Goal: Task Accomplishment & Management: Manage account settings

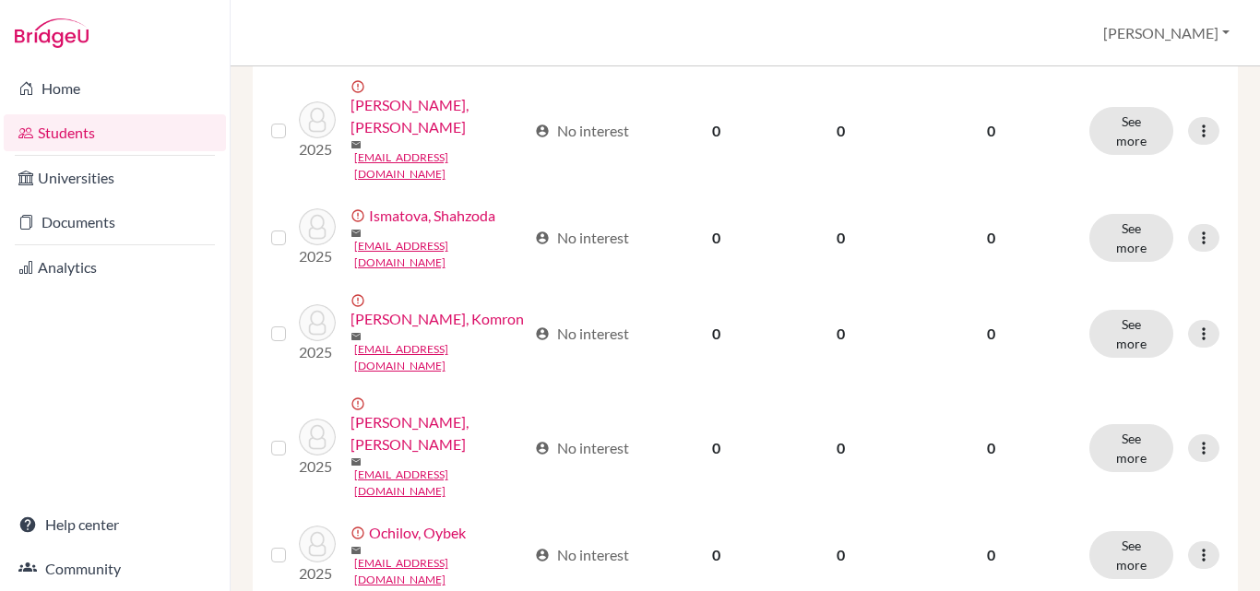
scroll to position [1107, 0]
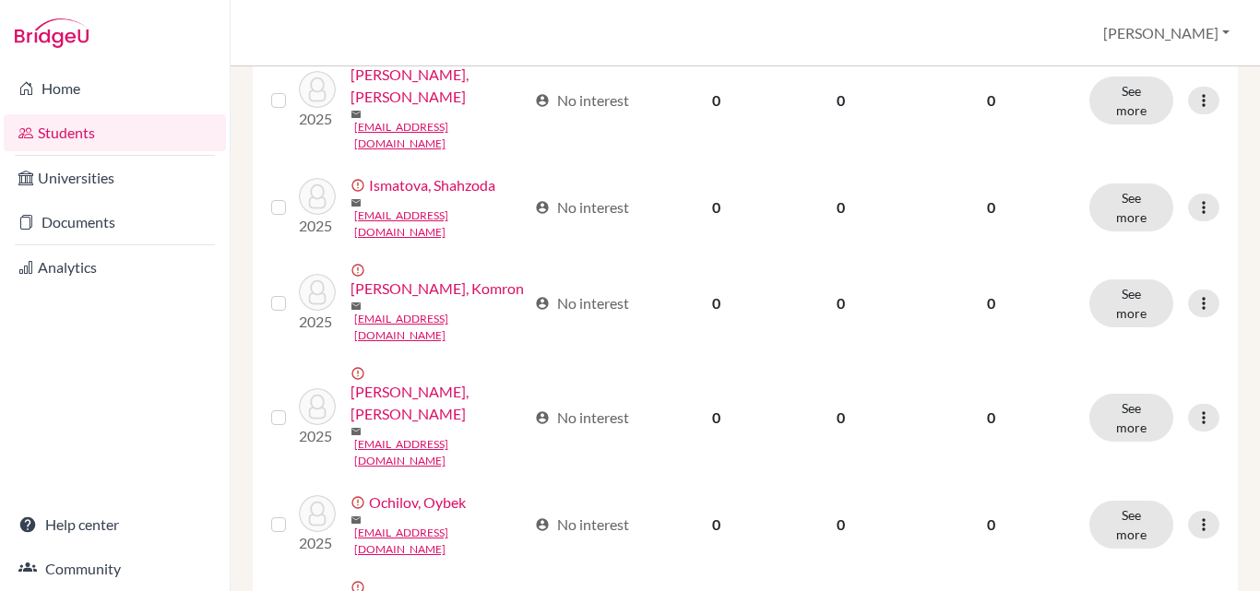
click at [184, 383] on div "Home Students Universities Documents Analytics Help center Community" at bounding box center [115, 328] width 230 height 525
click at [129, 179] on link "Universities" at bounding box center [115, 178] width 222 height 37
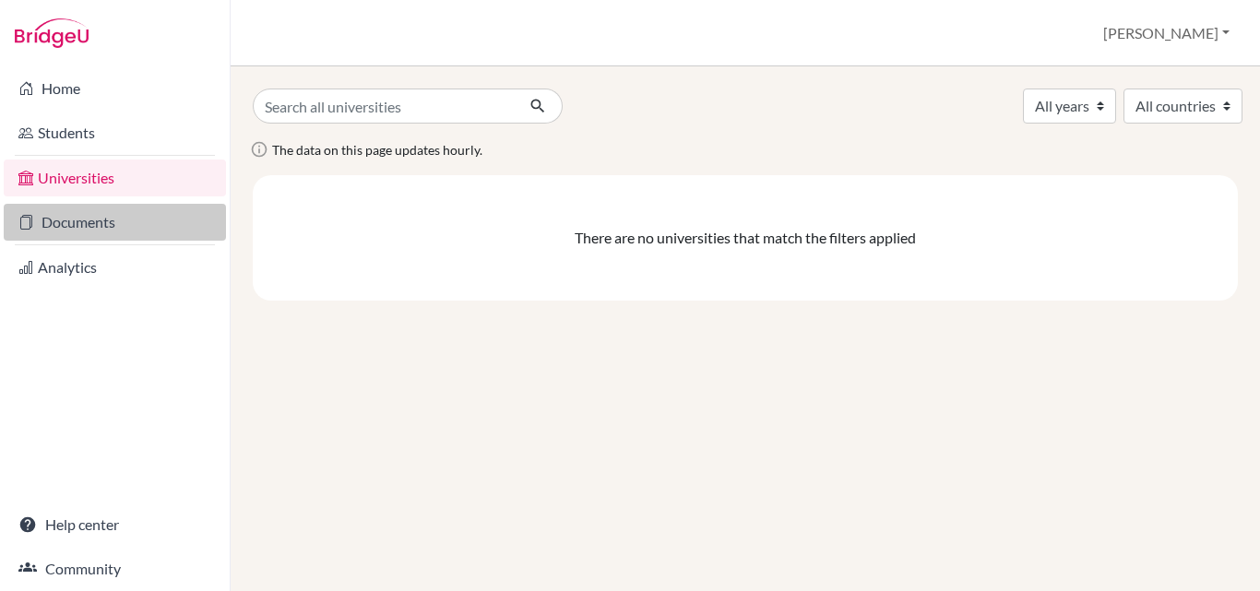
click at [123, 235] on link "Documents" at bounding box center [115, 222] width 222 height 37
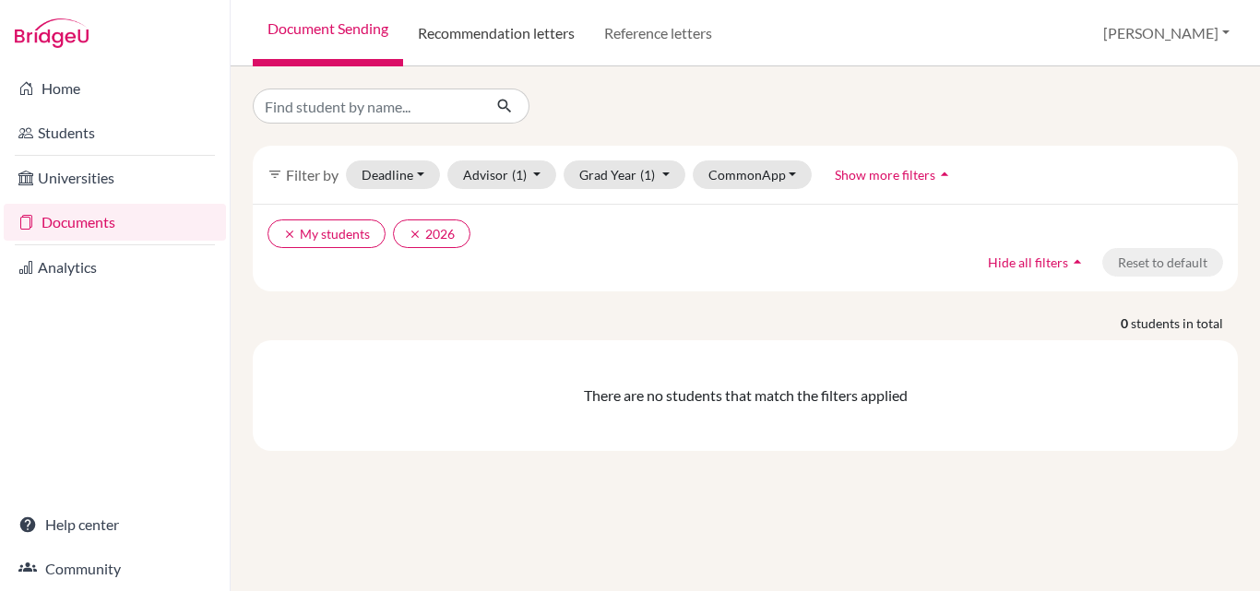
click at [461, 42] on link "Recommendation letters" at bounding box center [496, 33] width 186 height 66
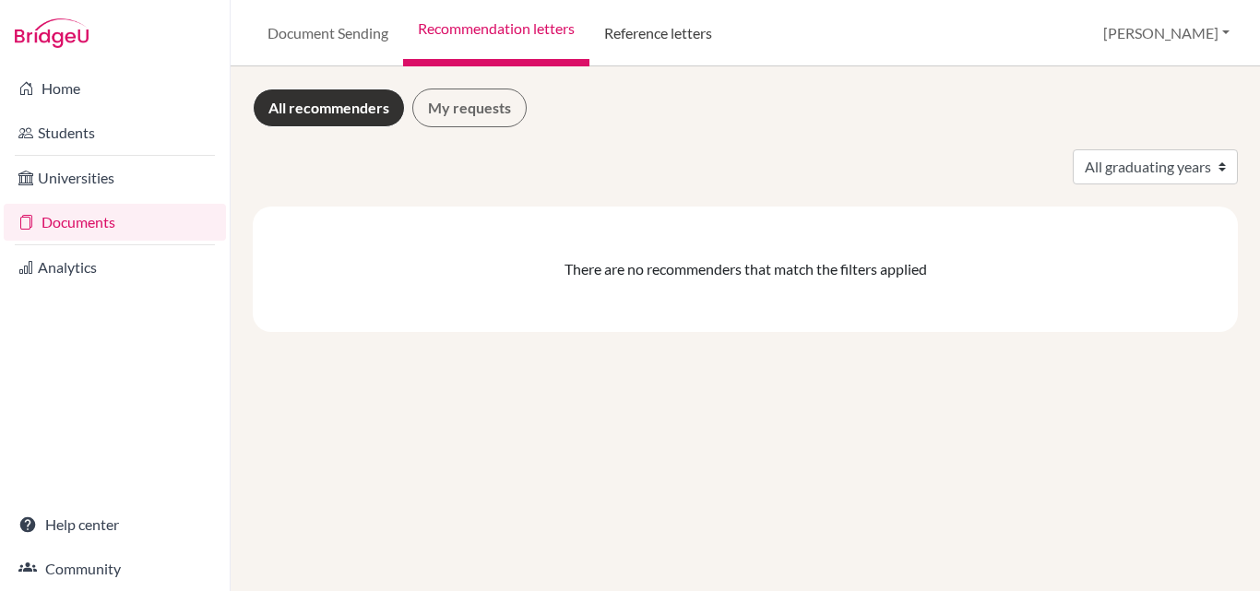
click at [647, 27] on link "Reference letters" at bounding box center [657, 33] width 137 height 66
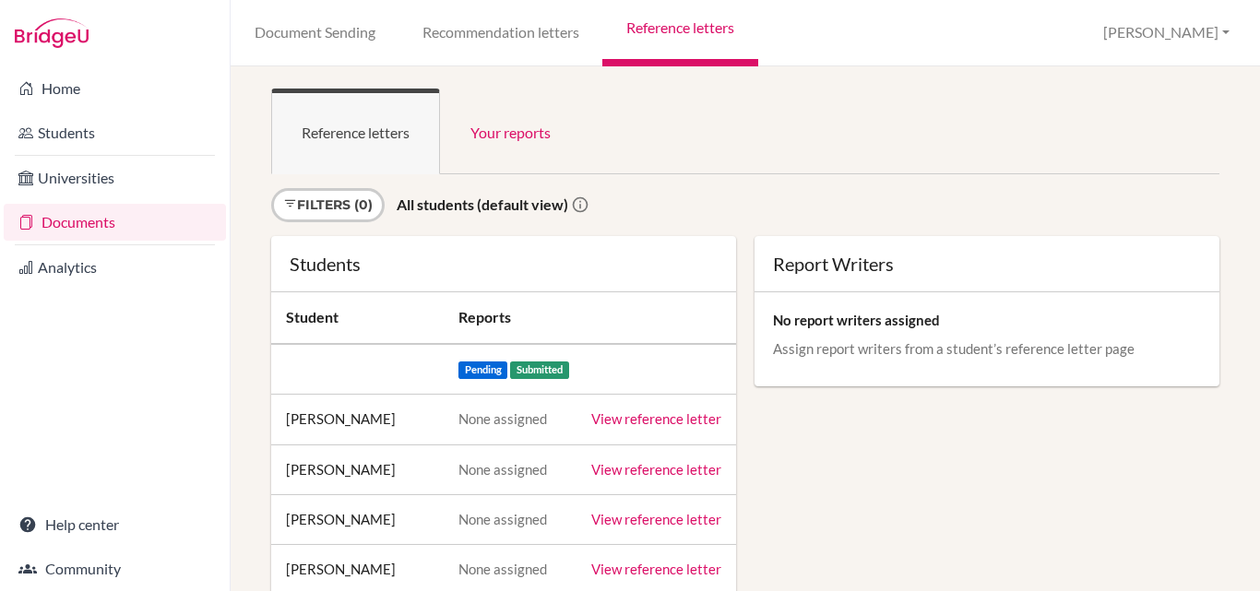
click at [631, 421] on link "View reference letter" at bounding box center [656, 418] width 130 height 17
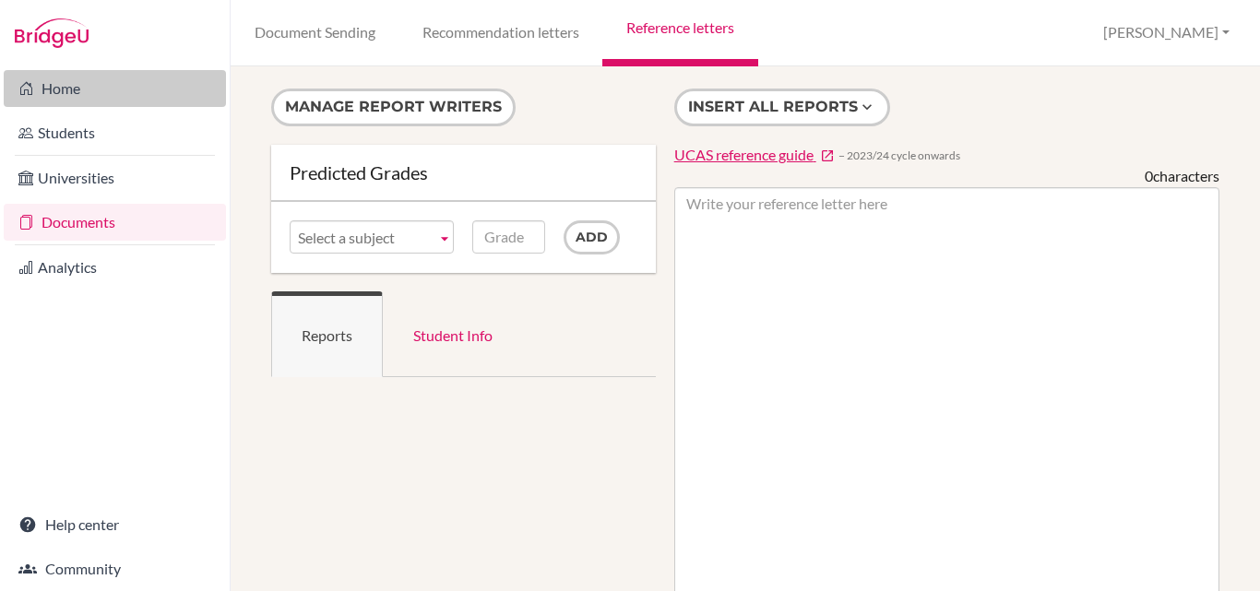
click at [138, 101] on link "Home" at bounding box center [115, 88] width 222 height 37
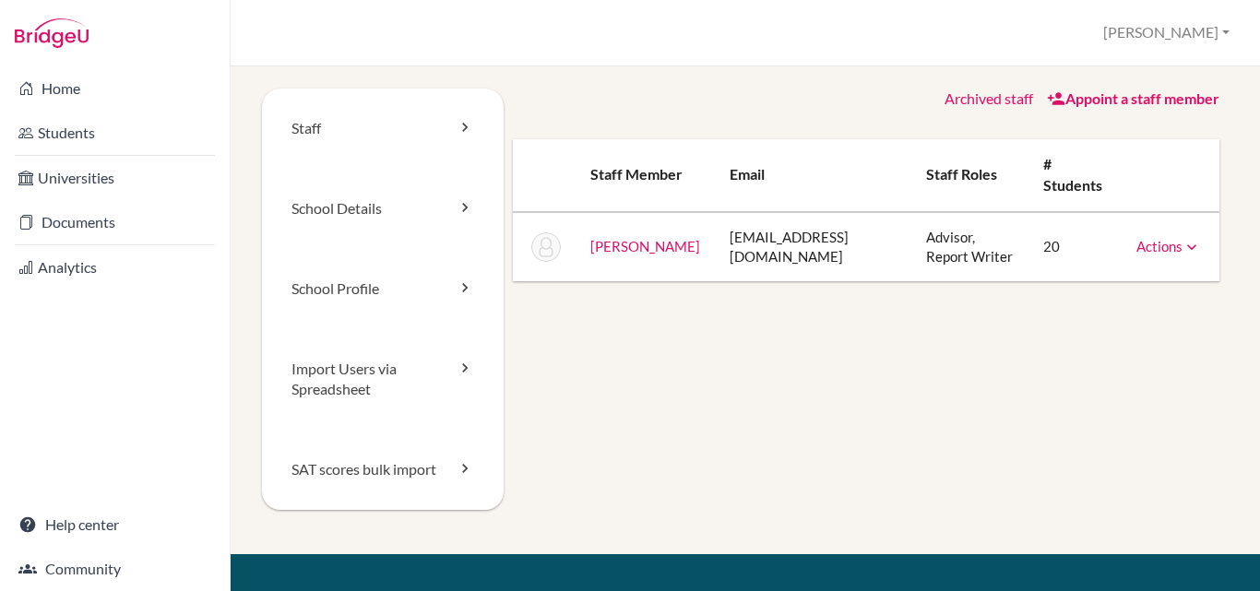
click at [1182, 241] on icon at bounding box center [1191, 247] width 18 height 18
click at [376, 286] on link "School Profile" at bounding box center [383, 289] width 242 height 80
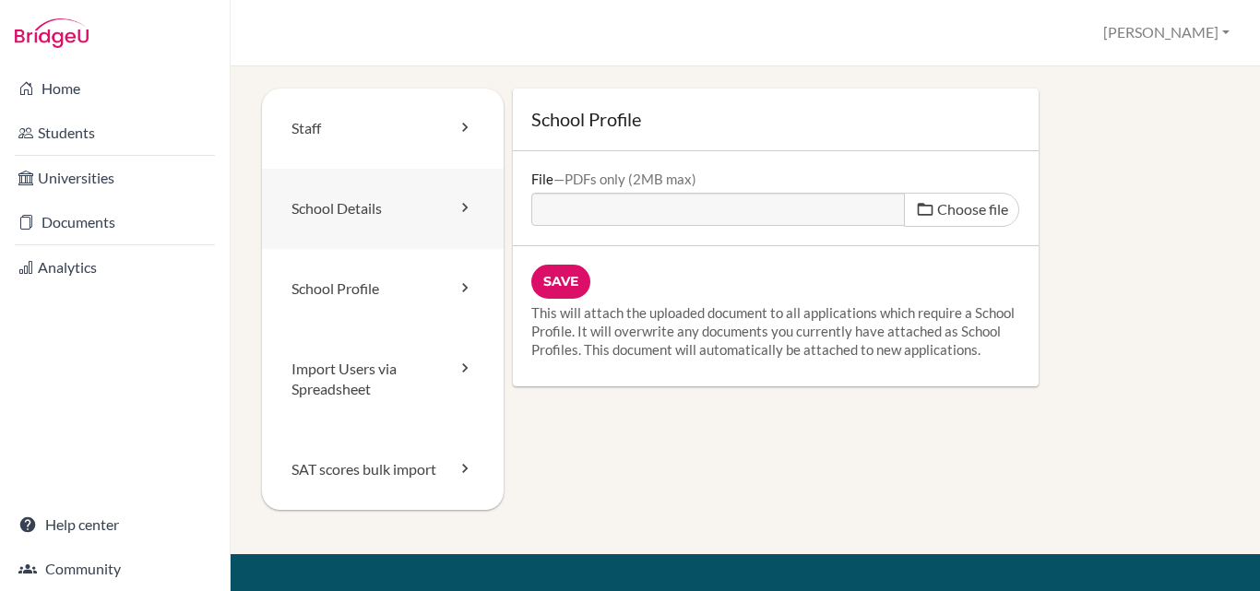
click at [393, 210] on link "School Details" at bounding box center [383, 209] width 242 height 80
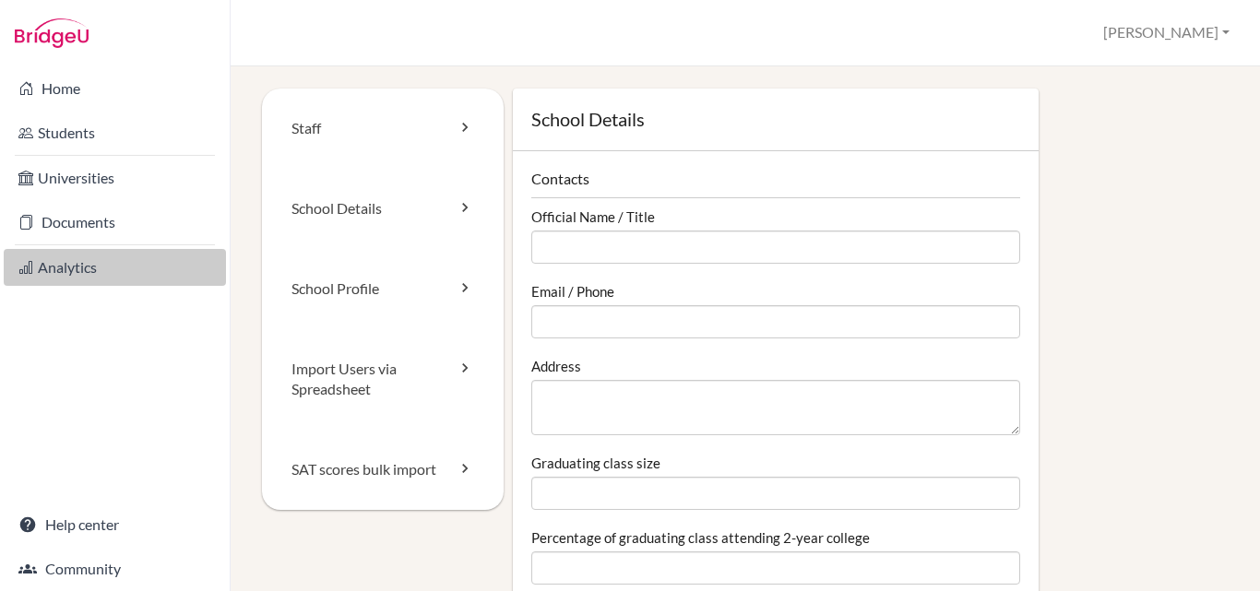
click at [94, 269] on link "Analytics" at bounding box center [115, 267] width 222 height 37
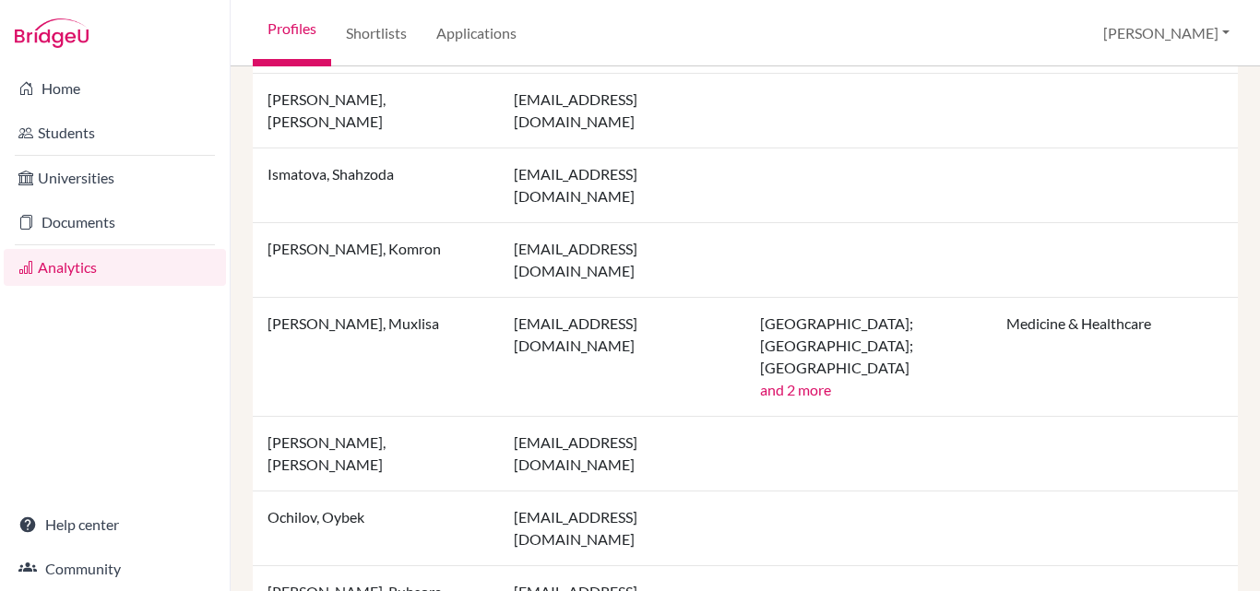
scroll to position [1175, 0]
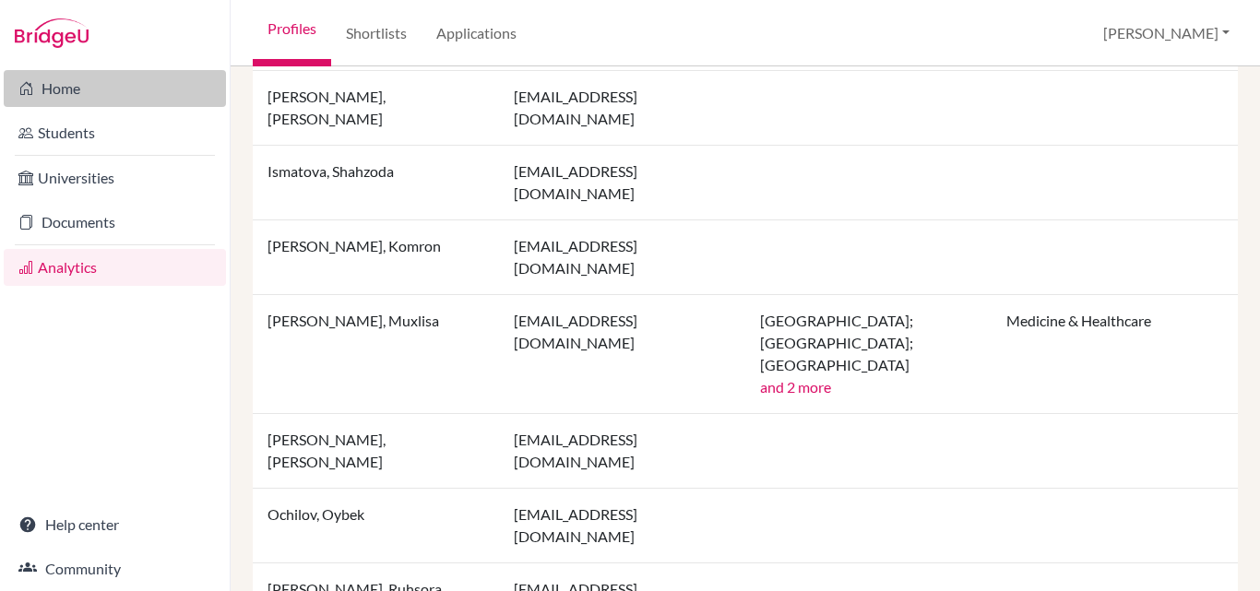
click at [82, 99] on link "Home" at bounding box center [115, 88] width 222 height 37
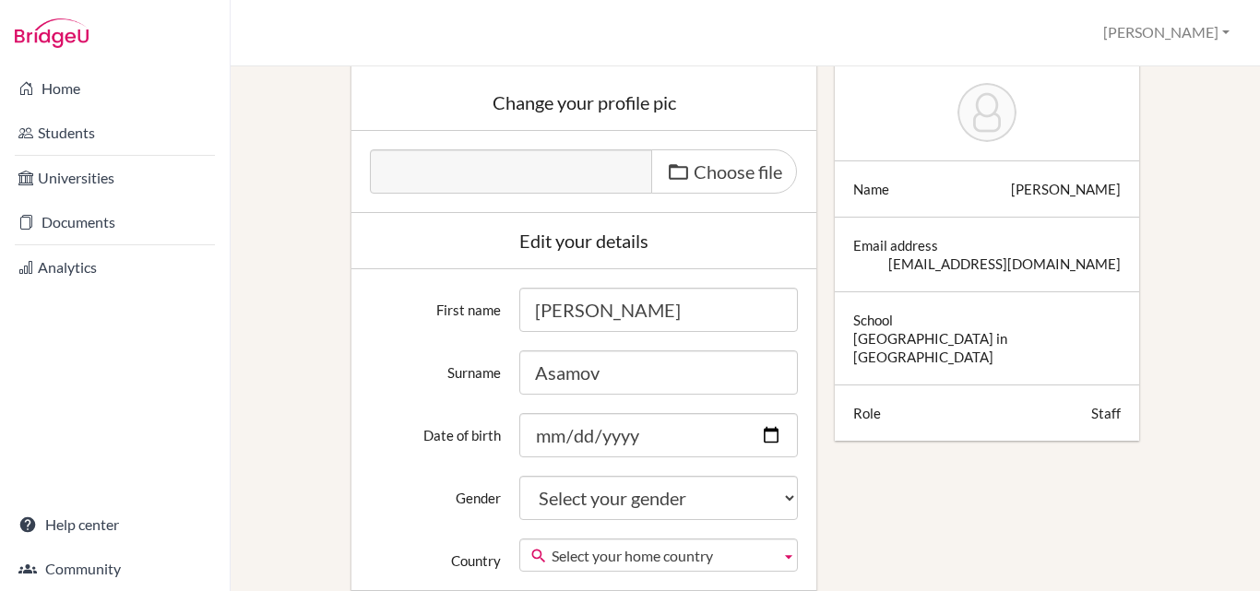
scroll to position [277, 0]
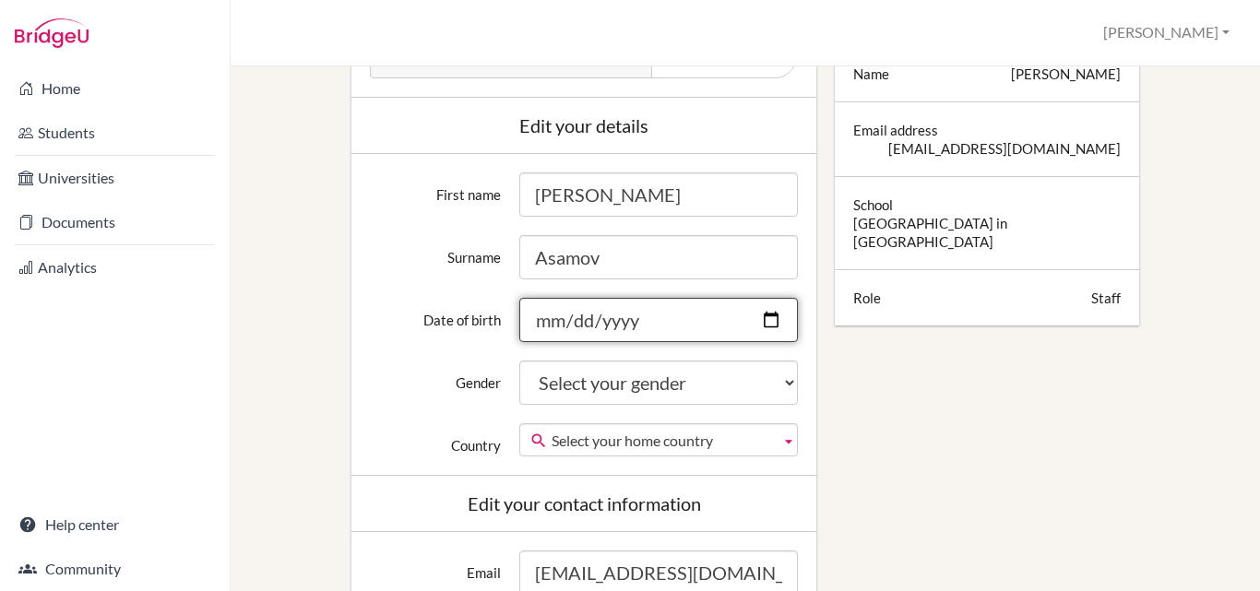
click at [594, 321] on input "Date of birth" at bounding box center [658, 320] width 279 height 44
click at [567, 317] on input "Date of birth" at bounding box center [658, 320] width 279 height 44
click at [553, 318] on input "Date of birth" at bounding box center [658, 320] width 279 height 44
type input "[DATE]"
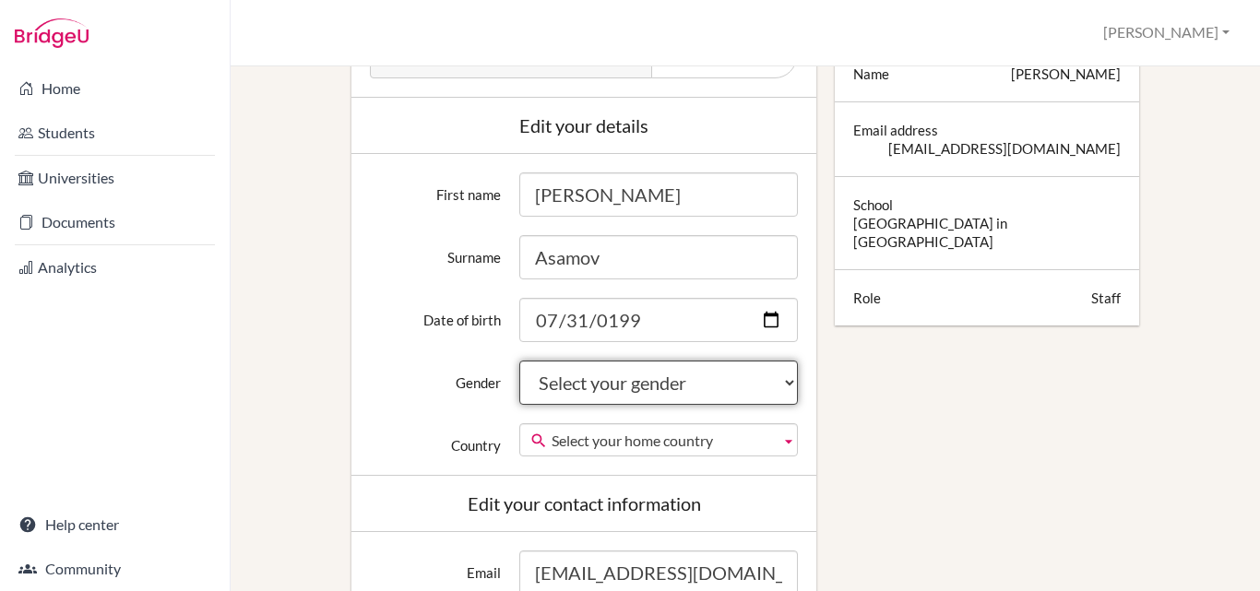
click at [621, 398] on select "Select your gender Female Male Neither" at bounding box center [658, 383] width 279 height 44
select select "male"
click at [519, 361] on select "Select your gender Female Male Neither" at bounding box center [658, 383] width 279 height 44
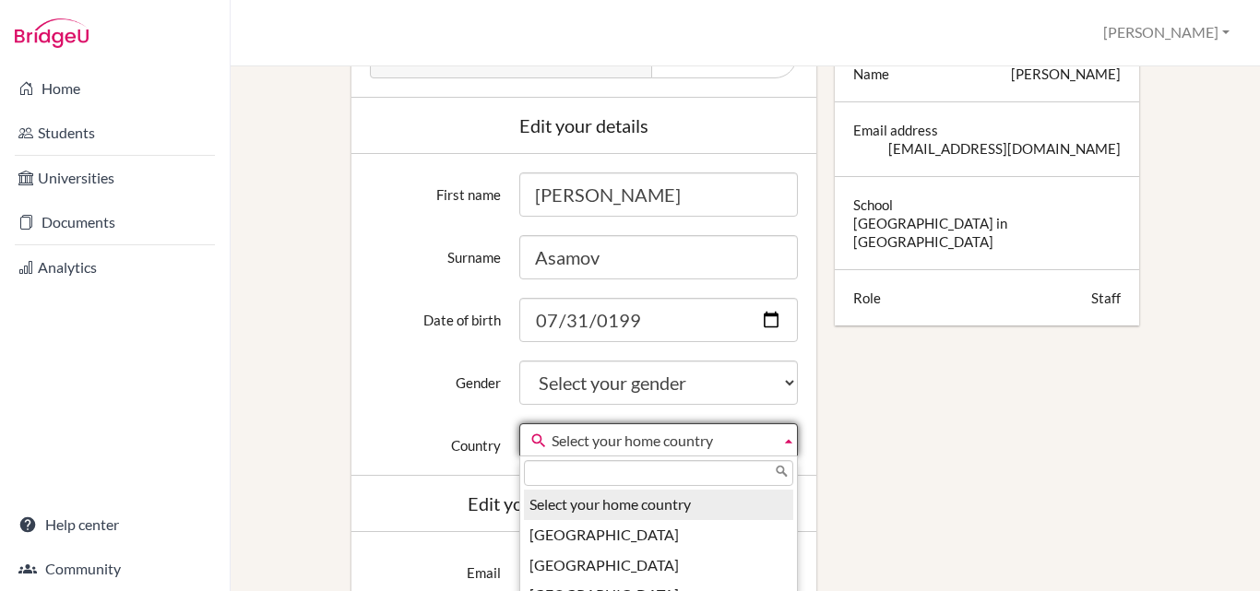
click at [599, 442] on span "Select your home country" at bounding box center [663, 440] width 222 height 33
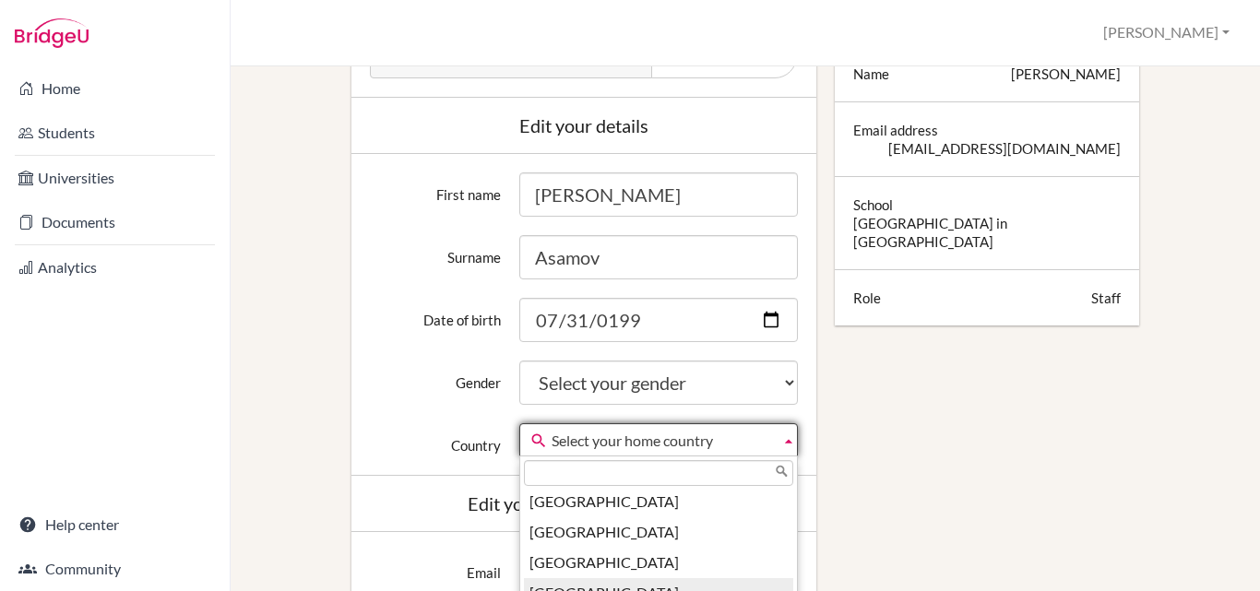
scroll to position [7316, 0]
click at [599, 579] on li "[GEOGRAPHIC_DATA]" at bounding box center [659, 594] width 270 height 30
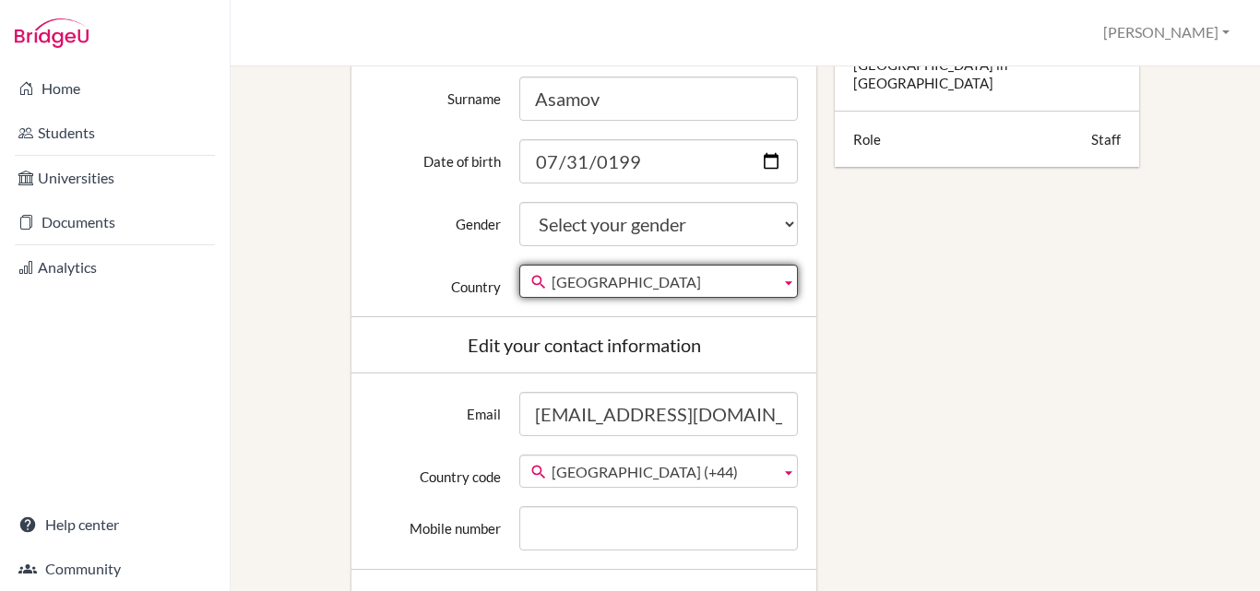
scroll to position [461, 0]
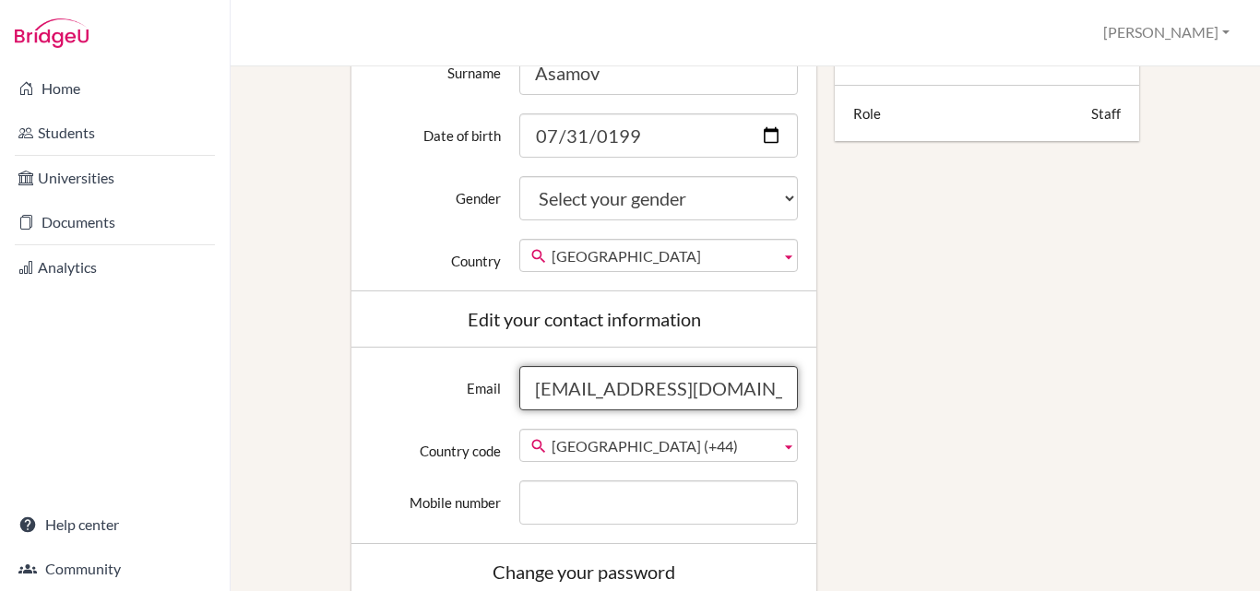
click at [614, 388] on input "[EMAIL_ADDRESS][DOMAIN_NAME]" at bounding box center [658, 388] width 279 height 44
type input "[EMAIL_ADDRESS][DOMAIN_NAME]"
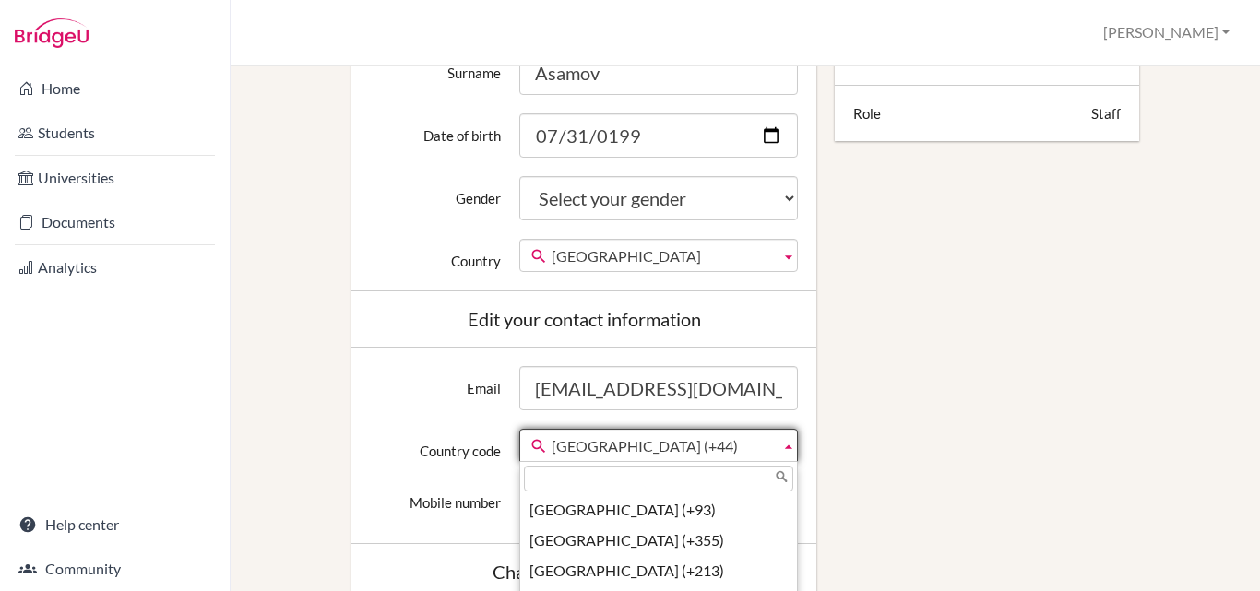
click at [703, 441] on span "[GEOGRAPHIC_DATA] (+44)" at bounding box center [663, 446] width 222 height 33
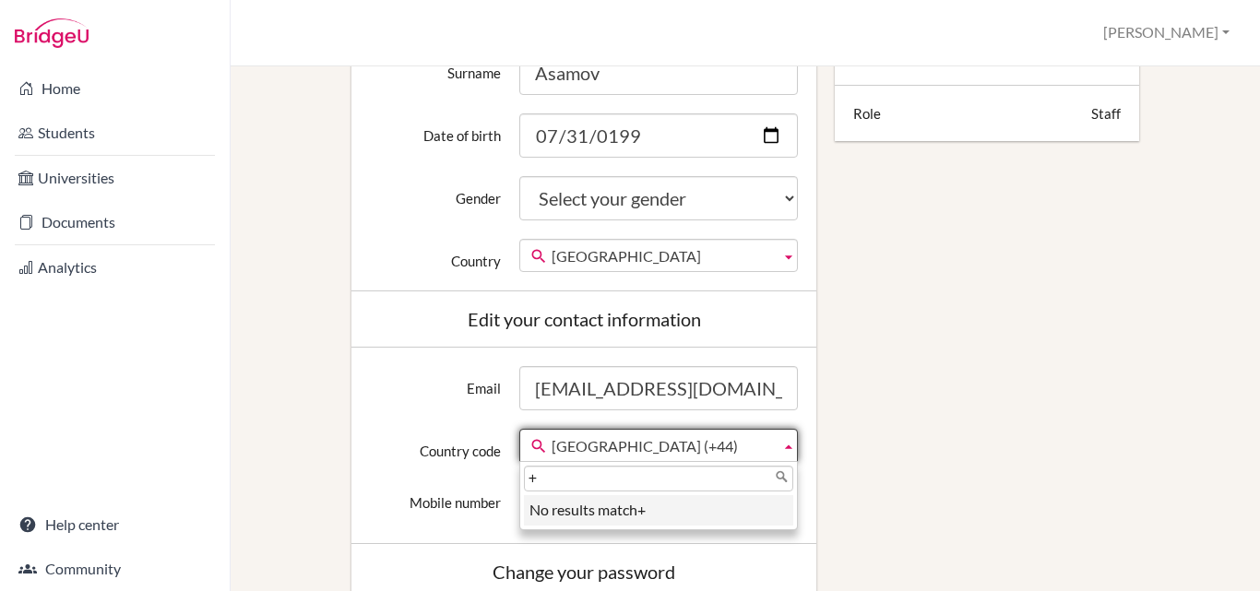
scroll to position [0, 0]
type input "+998"
click at [875, 433] on div "Edit profile Change your profile pic Choose file Edit your details First name A…" at bounding box center [745, 393] width 967 height 1462
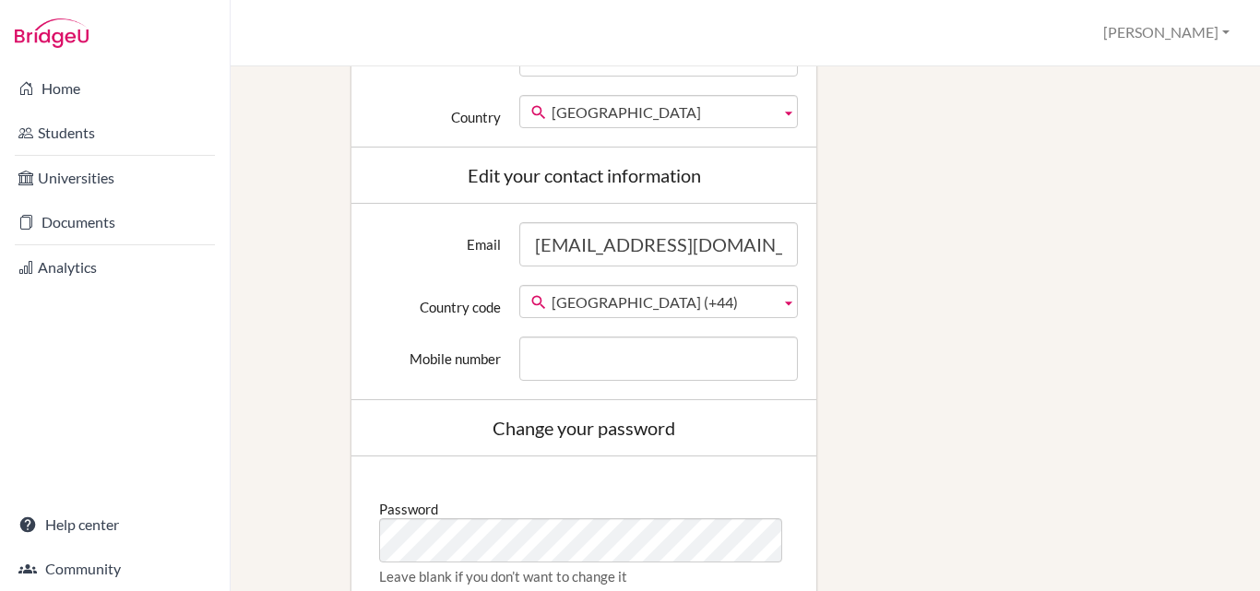
scroll to position [646, 0]
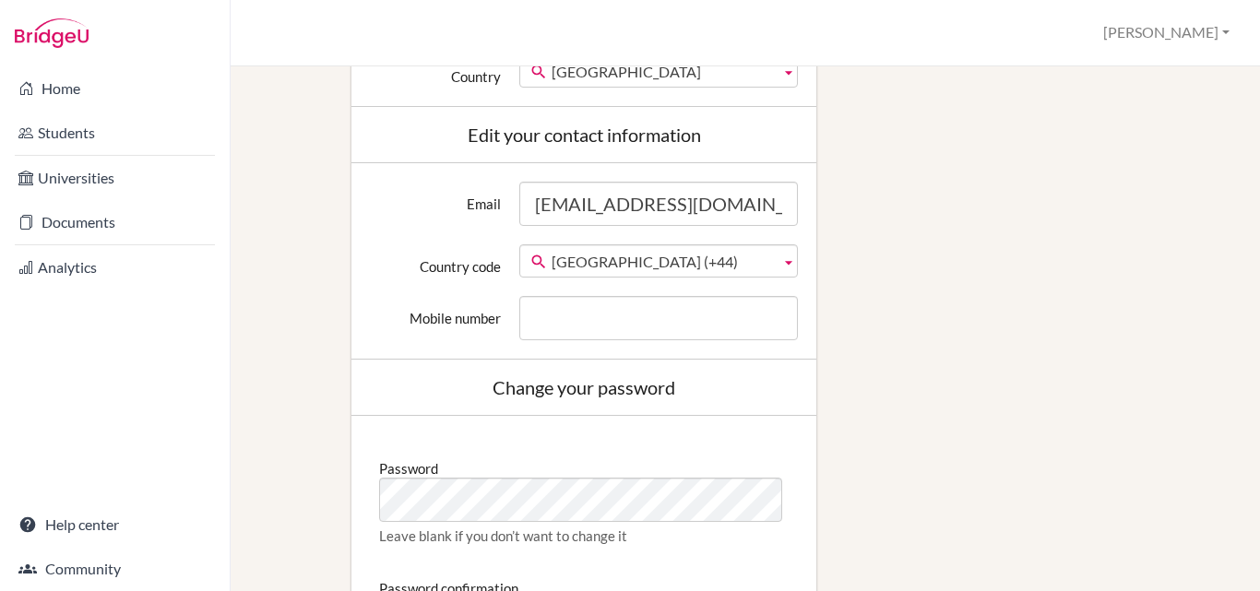
click at [643, 260] on span "[GEOGRAPHIC_DATA] (+44)" at bounding box center [663, 261] width 222 height 33
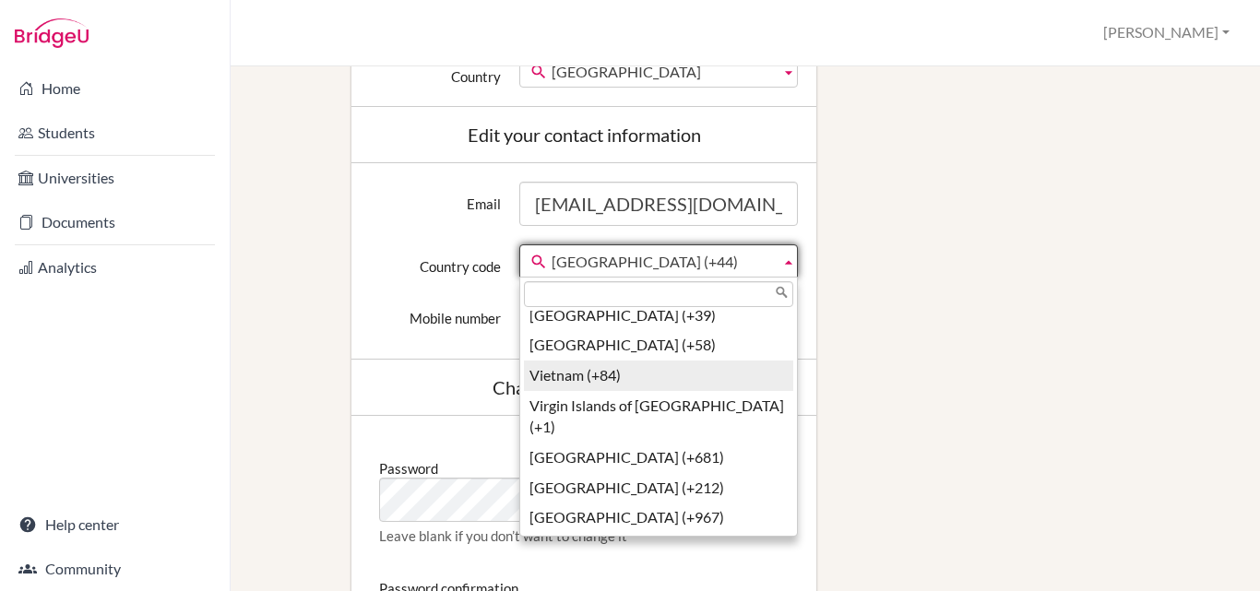
scroll to position [7038, 0]
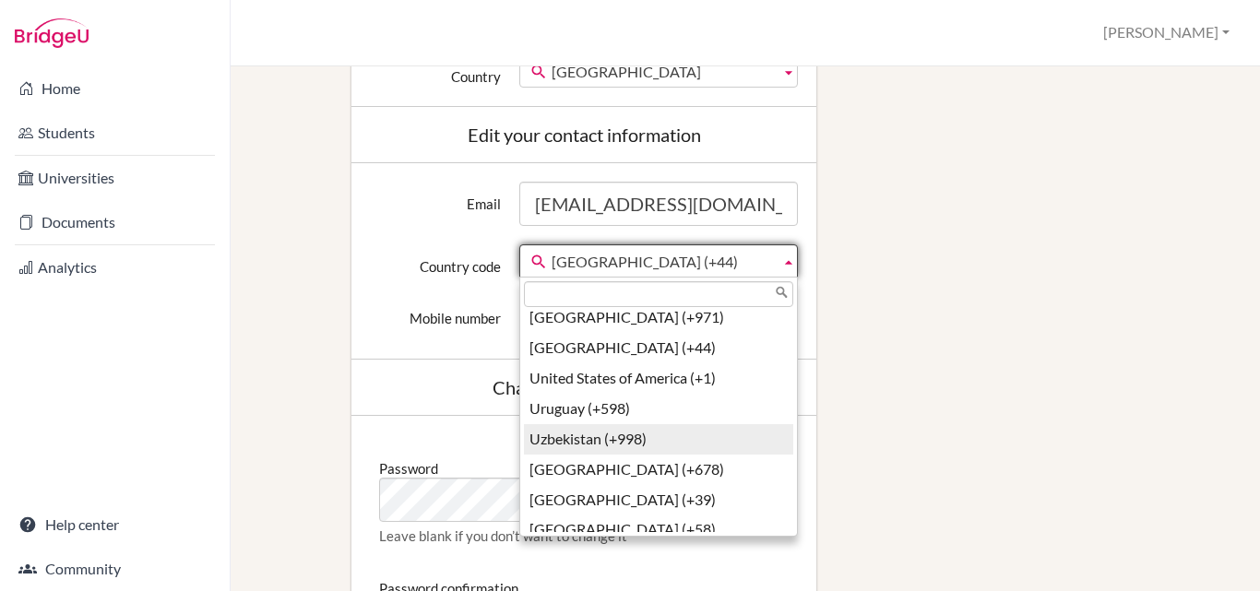
click at [623, 438] on li "Uzbekistan (+998)" at bounding box center [659, 439] width 270 height 30
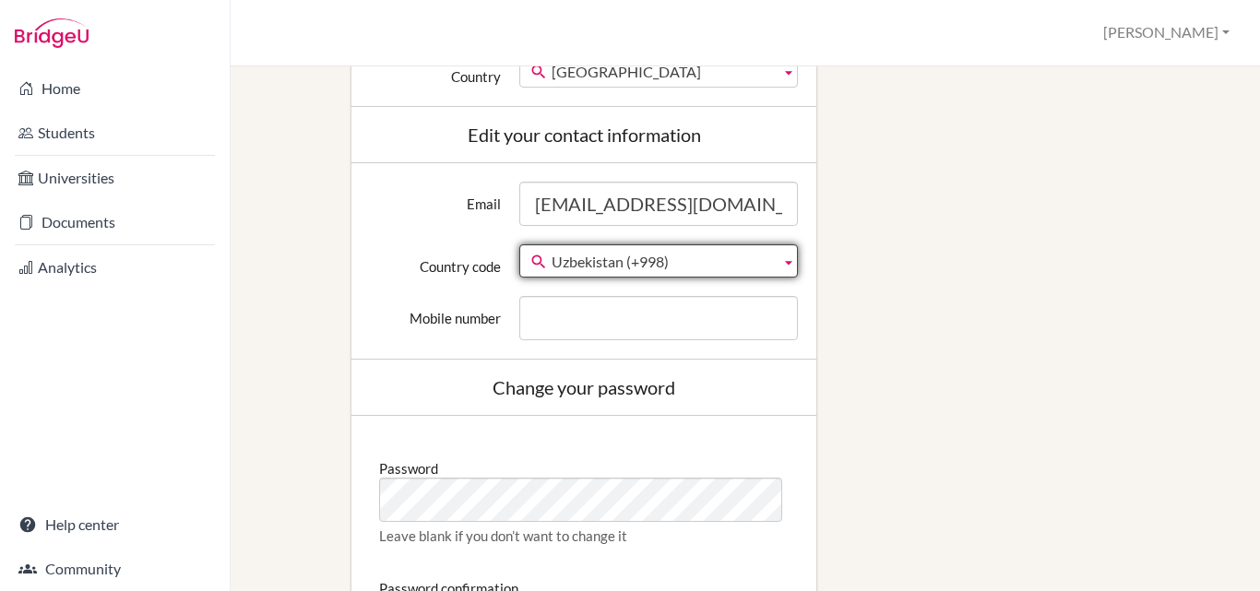
click at [958, 310] on div "Edit profile Change your profile pic Choose file Edit your details First name A…" at bounding box center [745, 209] width 967 height 1462
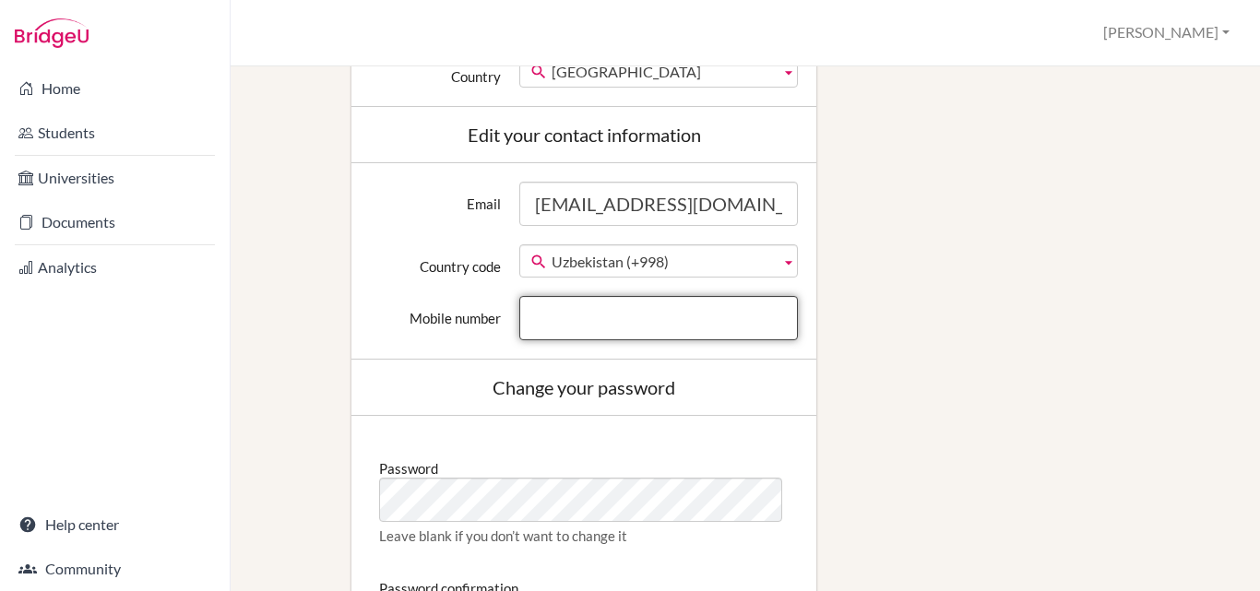
click at [616, 324] on input "Mobile number" at bounding box center [658, 318] width 279 height 44
type input "917323996"
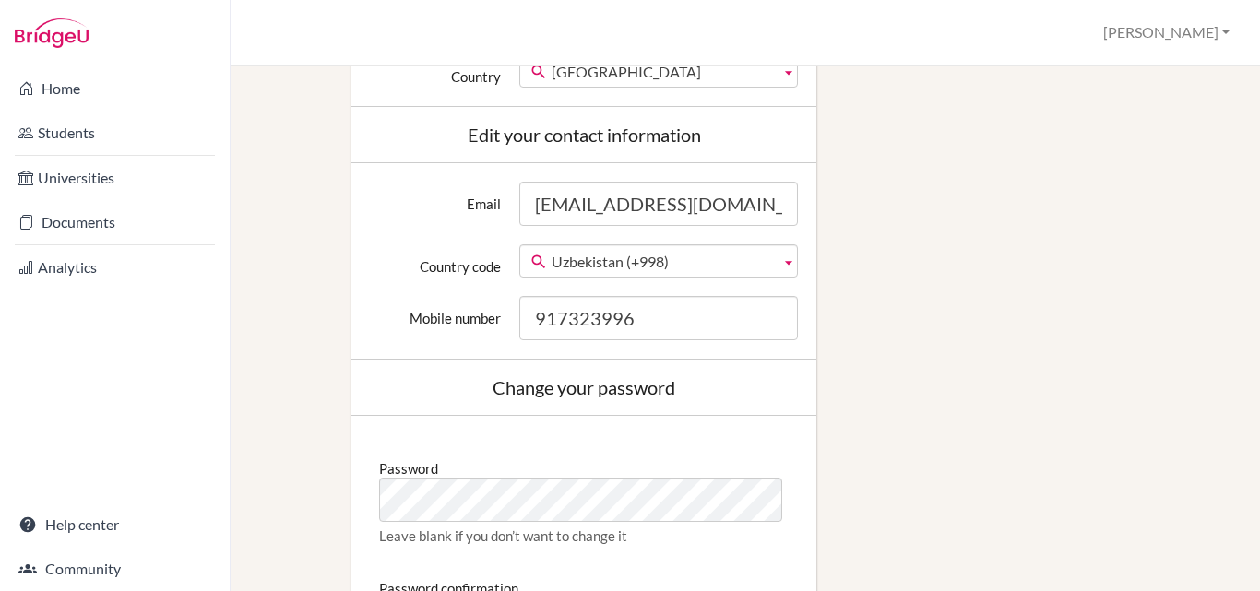
type input "Узбекистан"
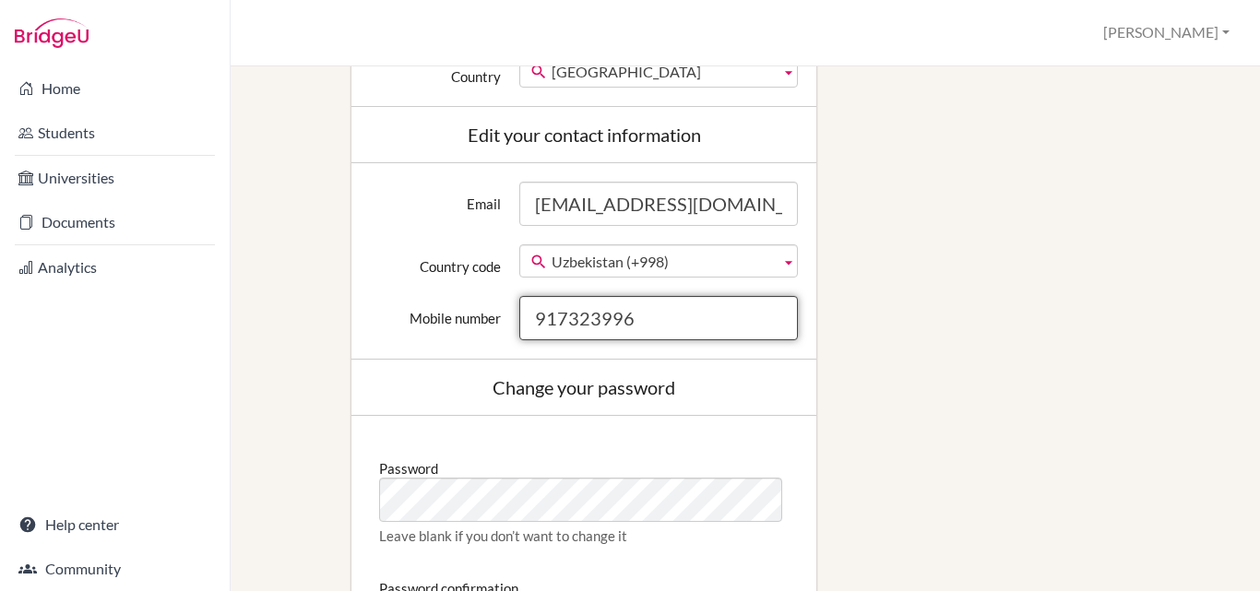
scroll to position [0, 0]
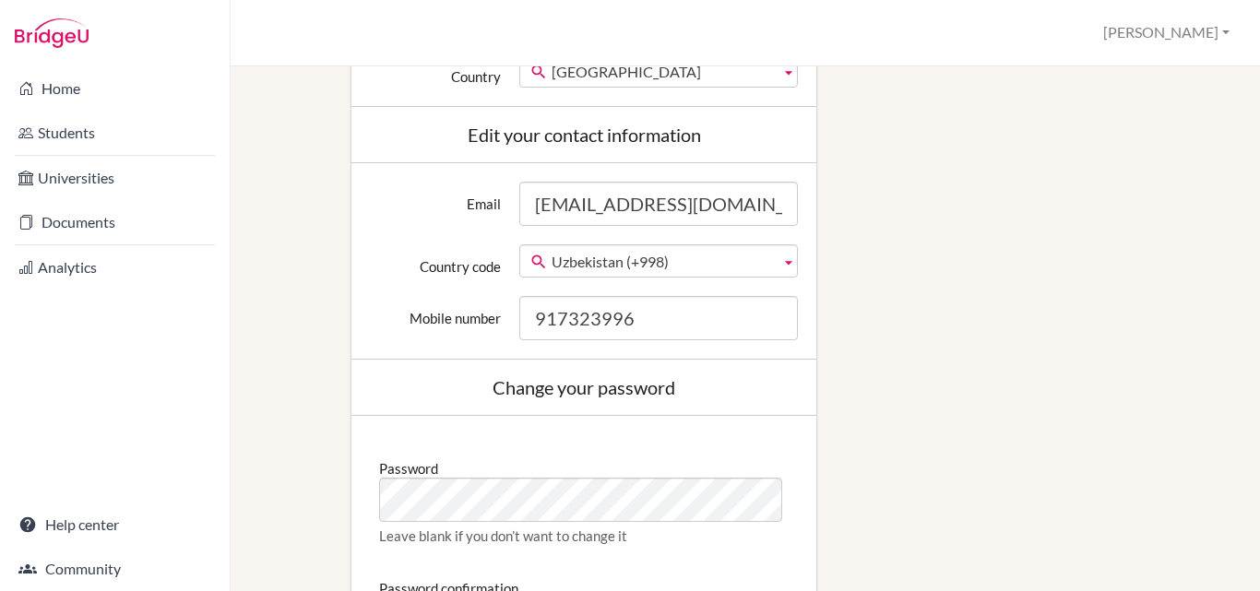
click at [906, 392] on div "Edit profile Change your profile pic Choose file Edit your details First name A…" at bounding box center [745, 209] width 967 height 1462
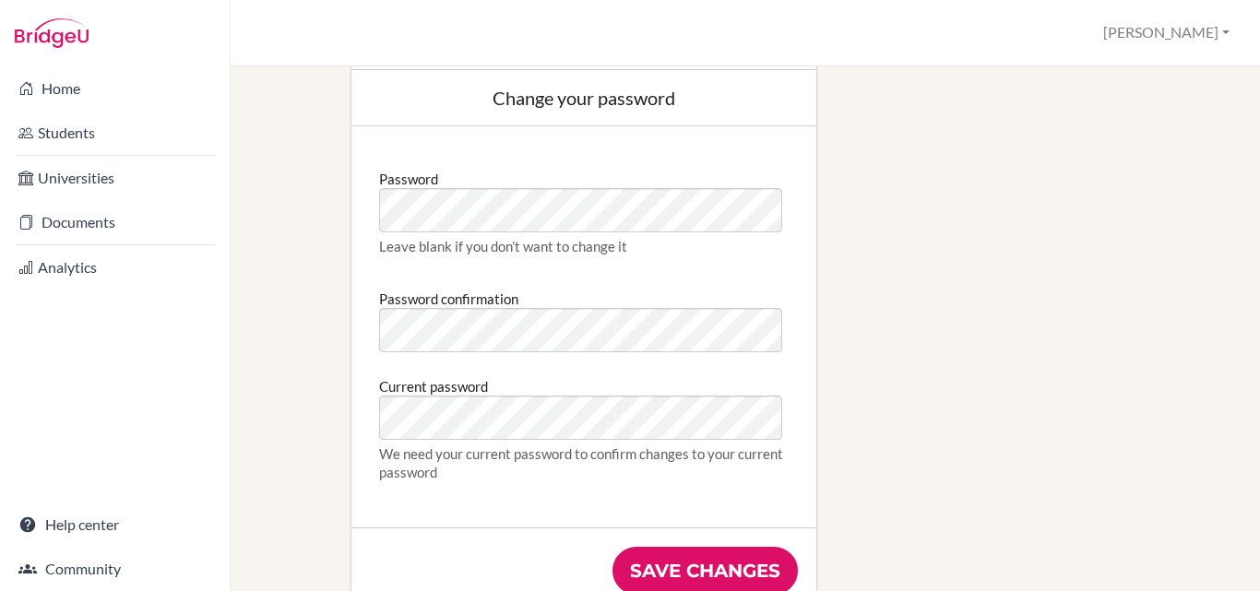
scroll to position [1015, 0]
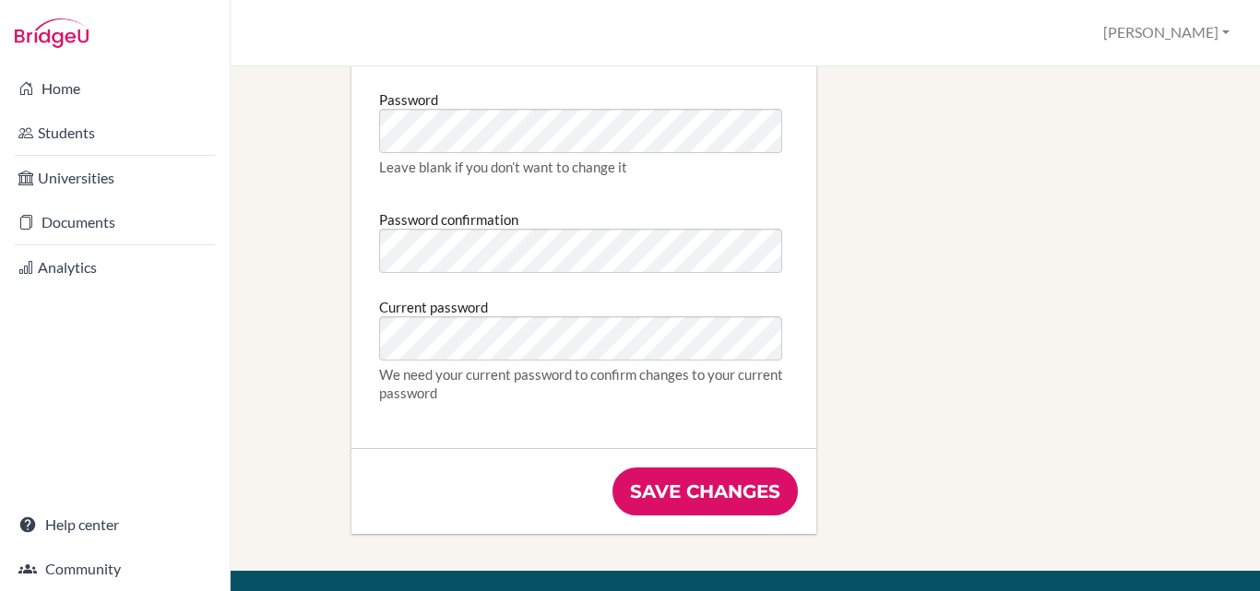
type input "[EMAIL_ADDRESS][DOMAIN_NAME]"
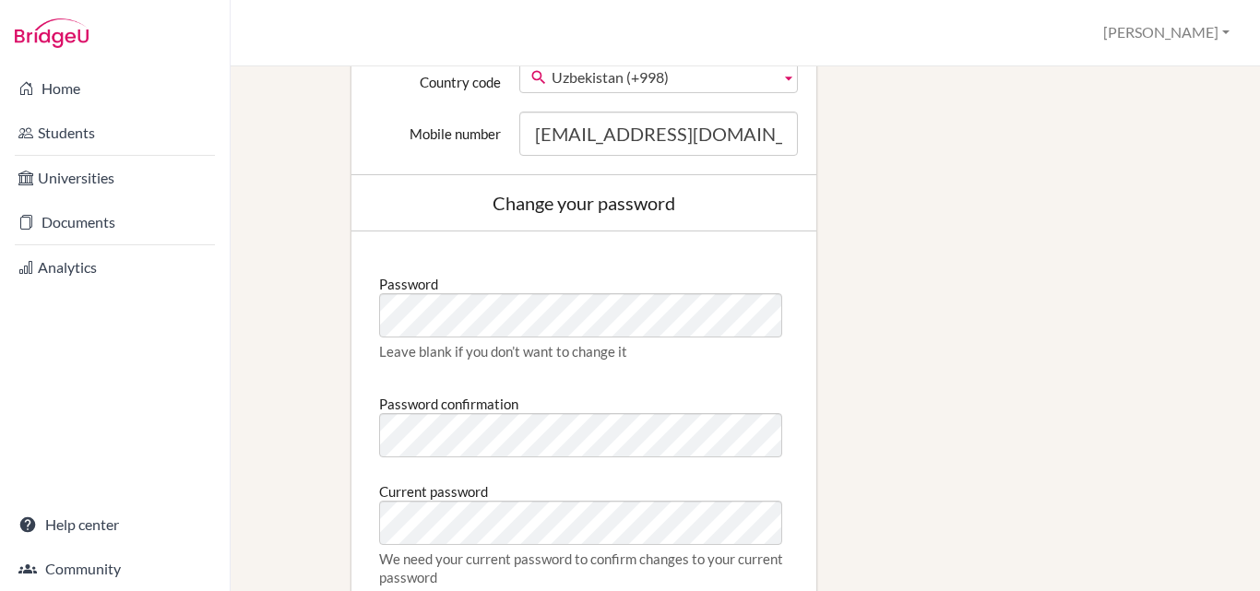
scroll to position [1199, 0]
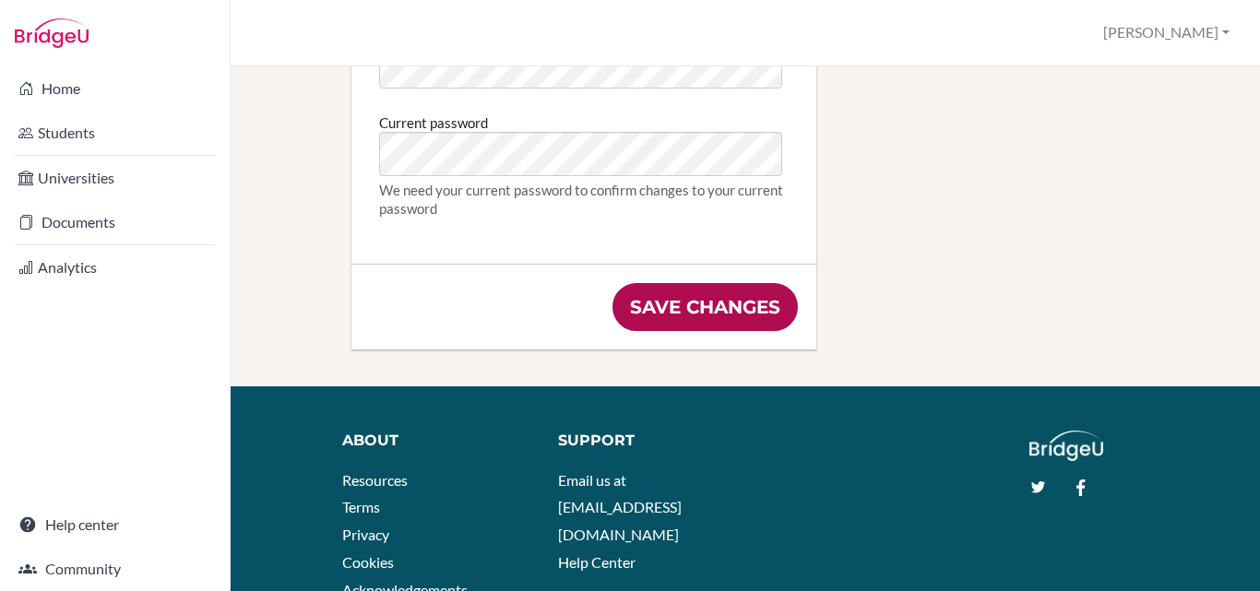
click at [718, 314] on input "Save changes" at bounding box center [704, 307] width 185 height 48
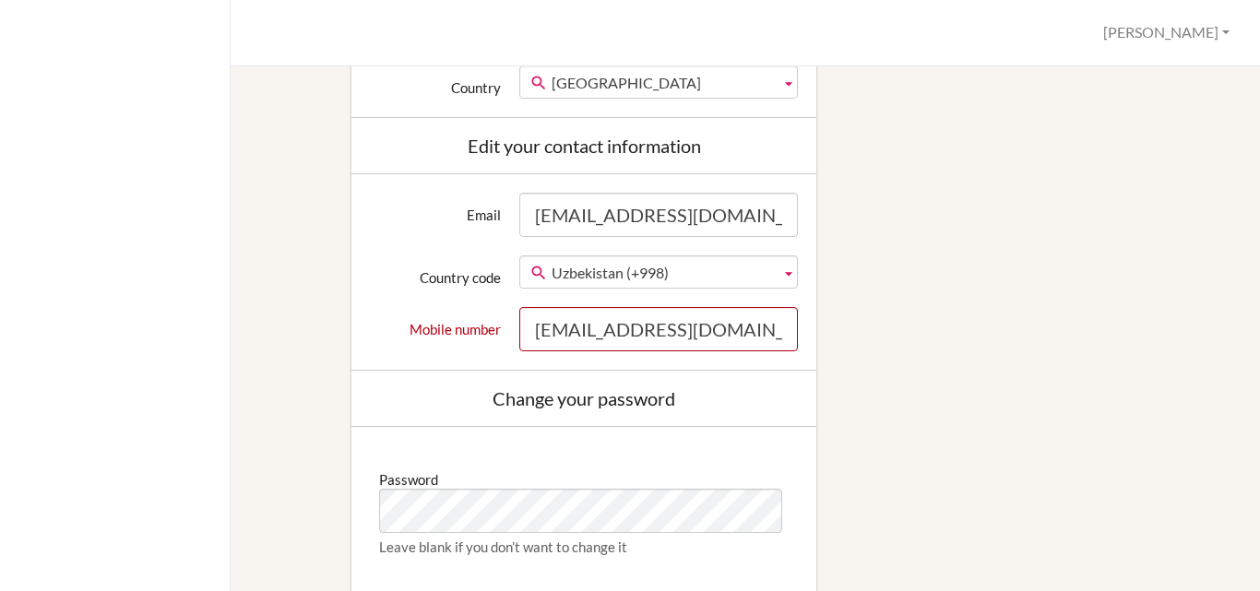
scroll to position [781, 0]
click at [686, 337] on input "[EMAIL_ADDRESS][DOMAIN_NAME]" at bounding box center [658, 328] width 279 height 44
drag, startPoint x: 756, startPoint y: 350, endPoint x: 524, endPoint y: 353, distance: 232.4
click at [524, 350] on input "[EMAIL_ADDRESS][DOMAIN_NAME]" at bounding box center [658, 328] width 279 height 44
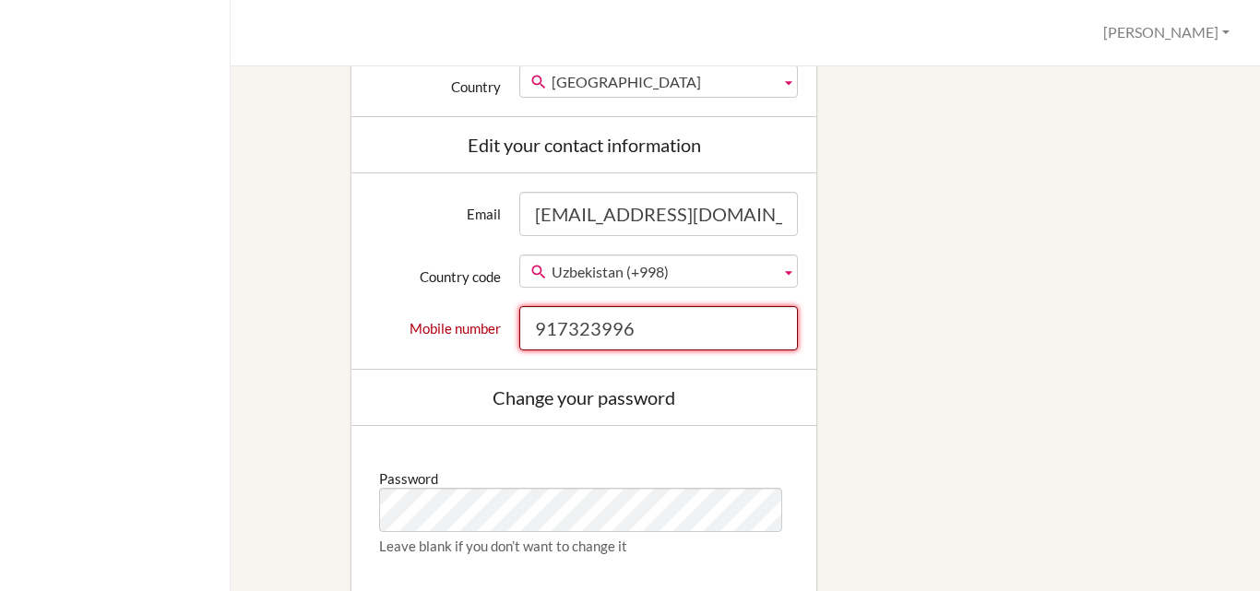
type input "917323996"
click at [856, 356] on div "Edit profile We couldn't register you: Phone number doesn't look like a valid p…" at bounding box center [745, 175] width 967 height 1549
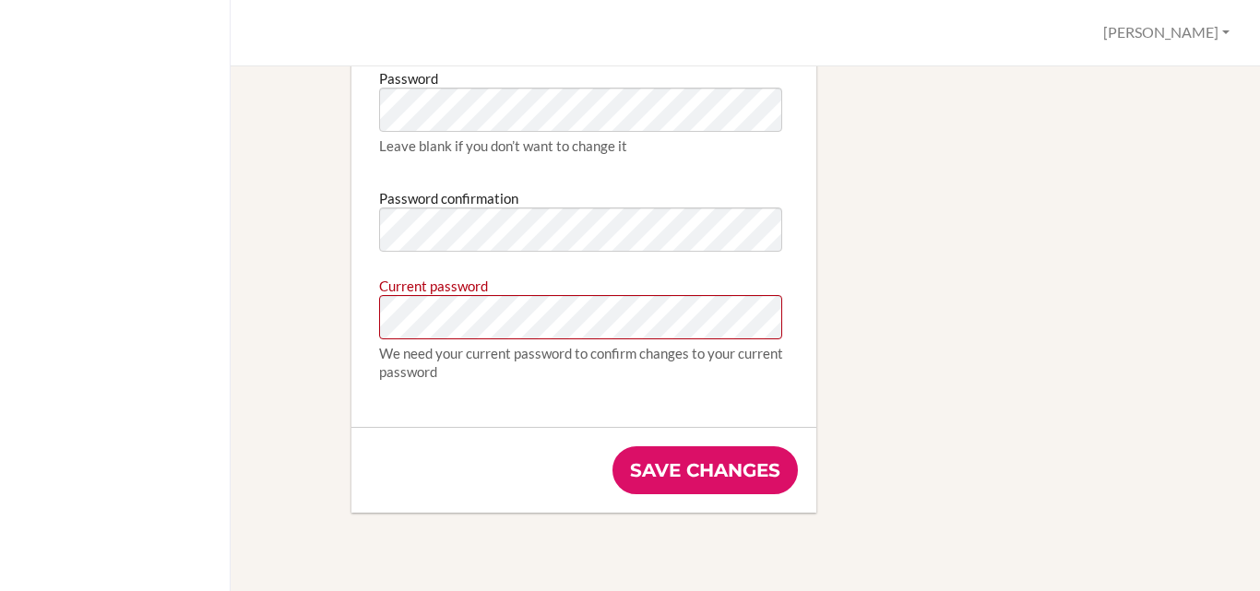
scroll to position [1242, 0]
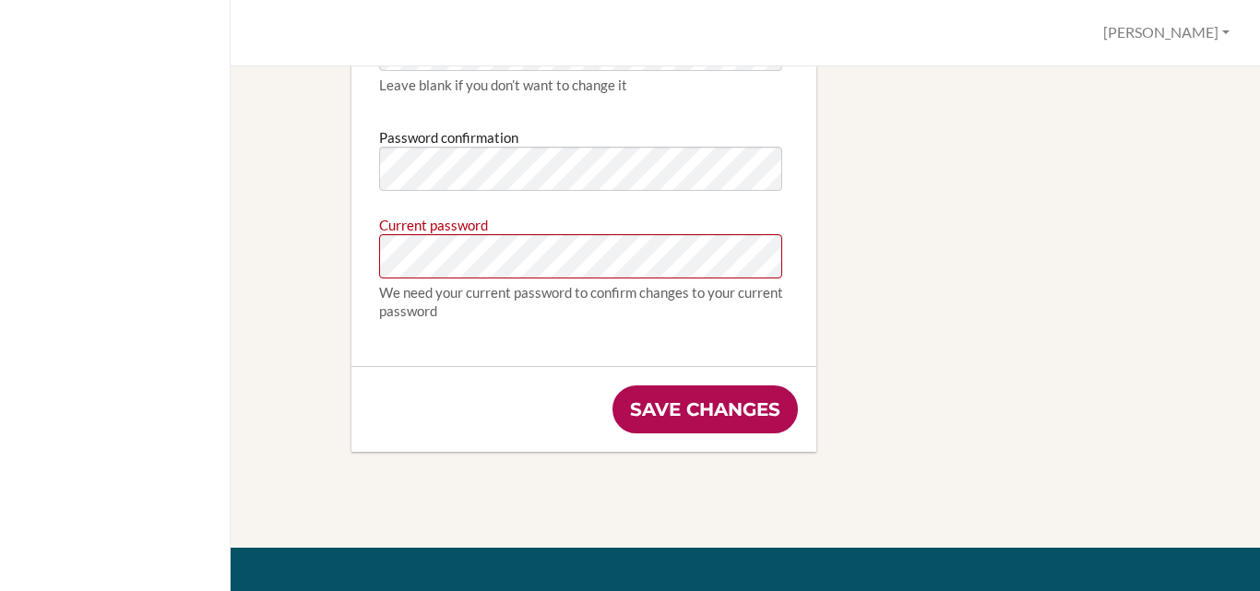
click at [694, 421] on input "Save changes" at bounding box center [704, 410] width 185 height 48
